Goal: Transaction & Acquisition: Purchase product/service

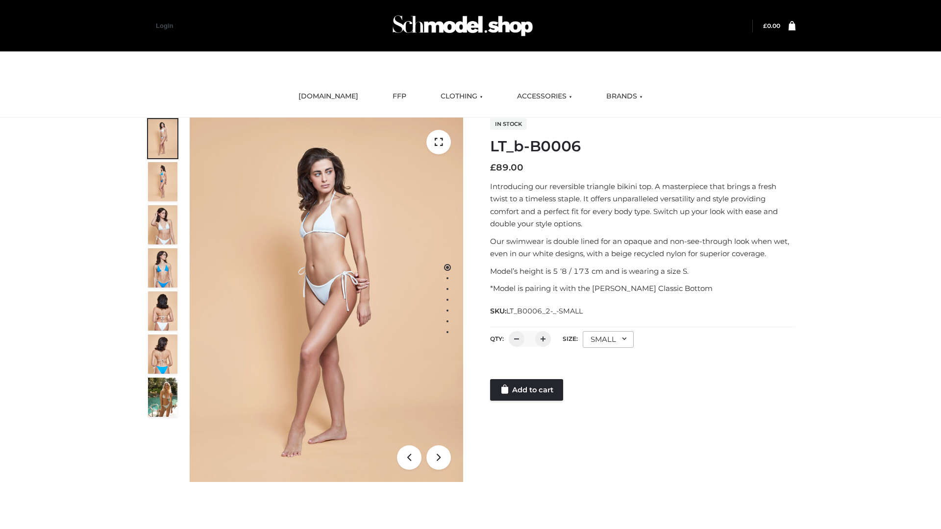
click at [527, 390] on link "Add to cart" at bounding box center [526, 390] width 73 height 22
